Goal: Information Seeking & Learning: Learn about a topic

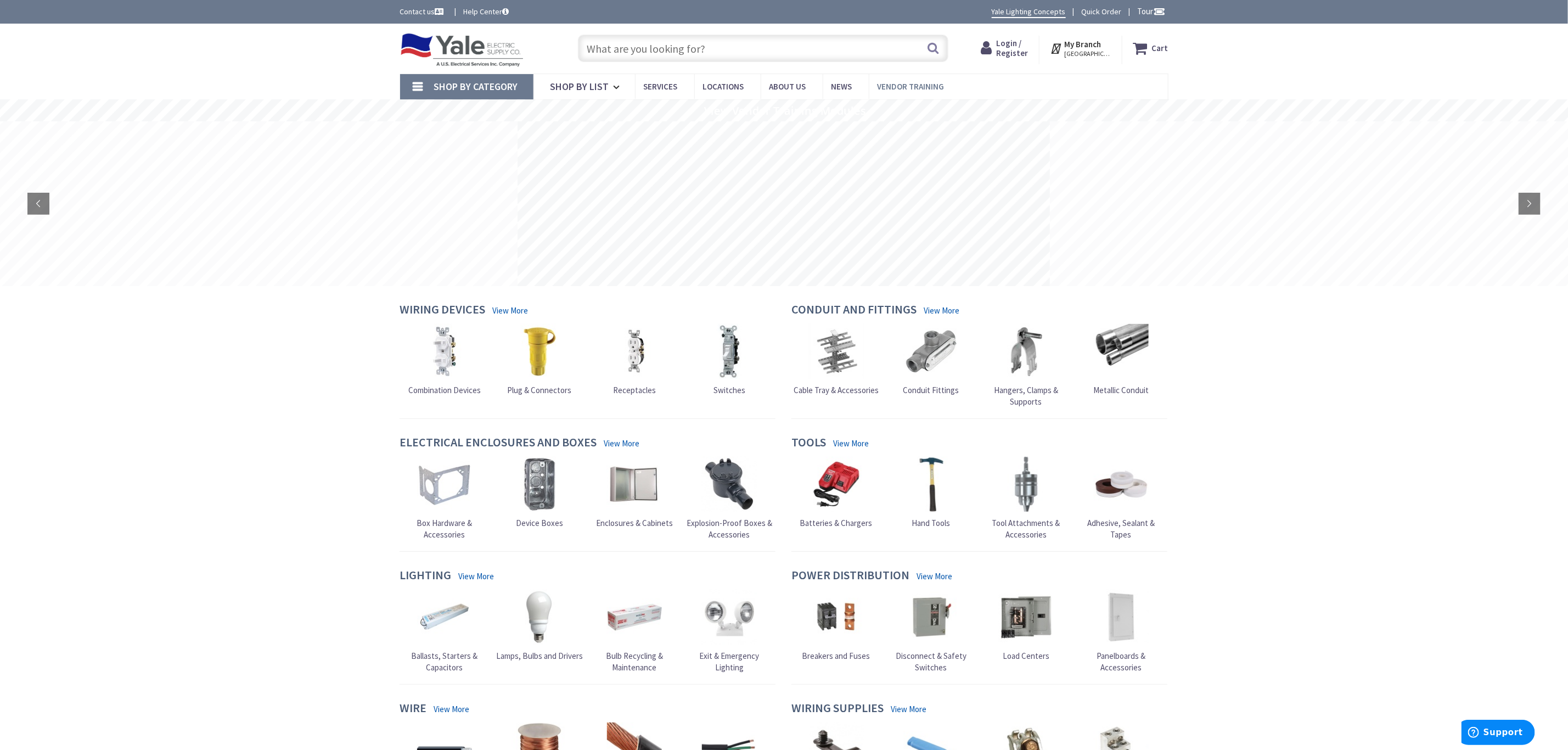
click at [923, 85] on span "Vendor Training" at bounding box center [911, 86] width 67 height 11
